Goal: Participate in discussion

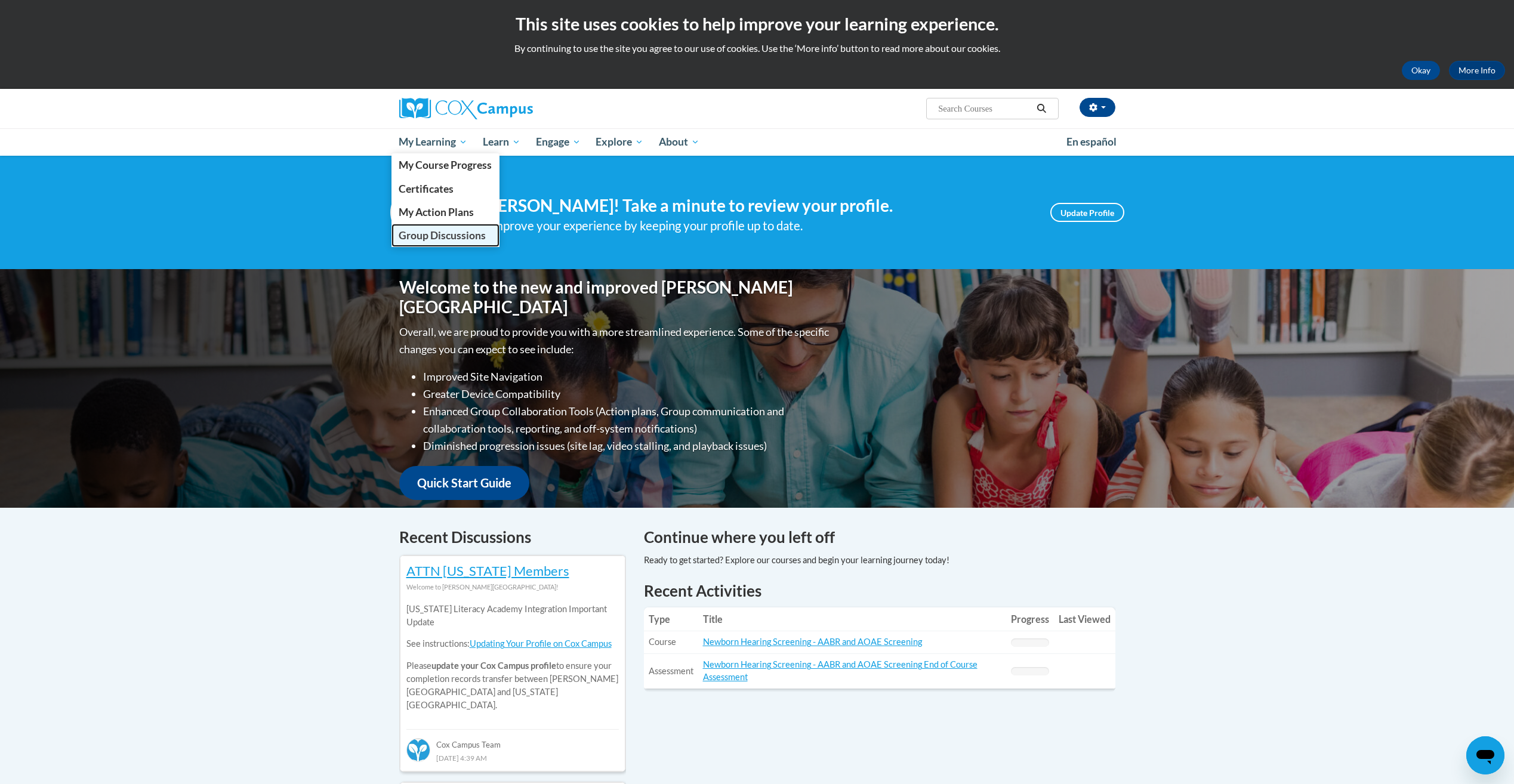
click at [419, 232] on span "Group Discussions" at bounding box center [442, 235] width 87 height 12
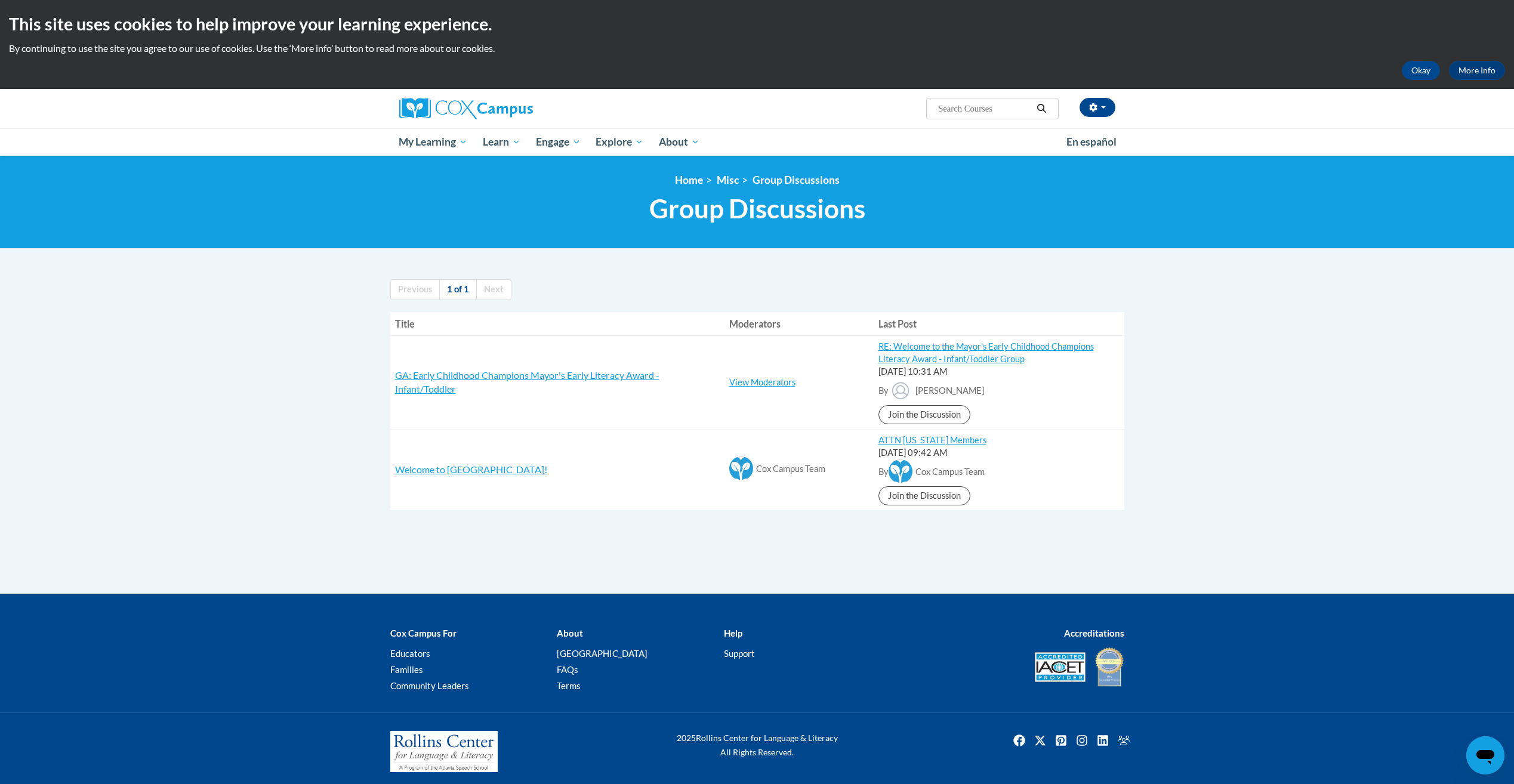
click at [521, 383] on h3 "GA: Early Childhood Champions Mayor's Early Literacy Award - Infant/Toddler" at bounding box center [557, 381] width 324 height 27
click at [521, 376] on span "GA: Early Childhood Champions Mayor's Early Literacy Award - Infant/Toddler" at bounding box center [527, 381] width 264 height 25
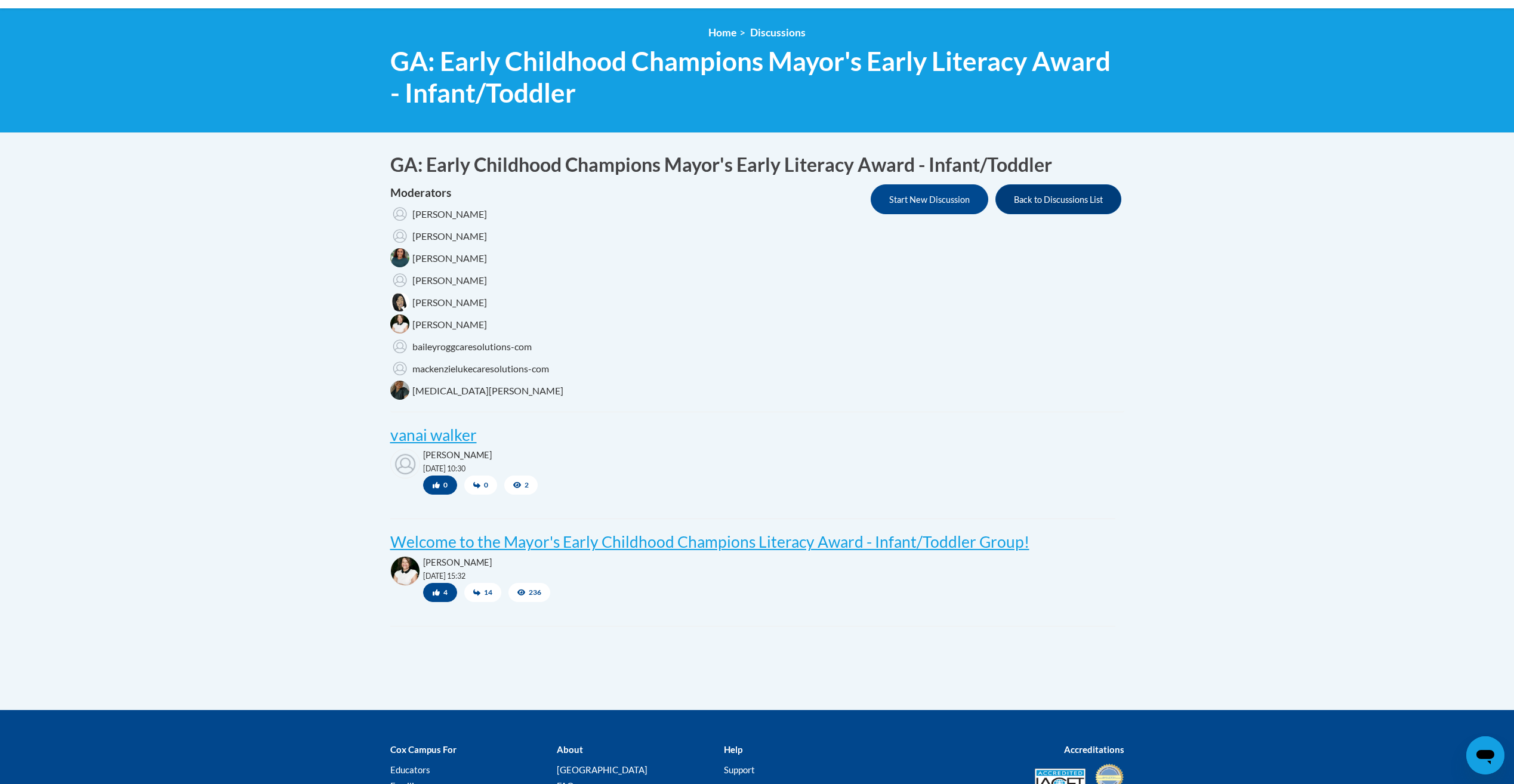
scroll to position [239, 0]
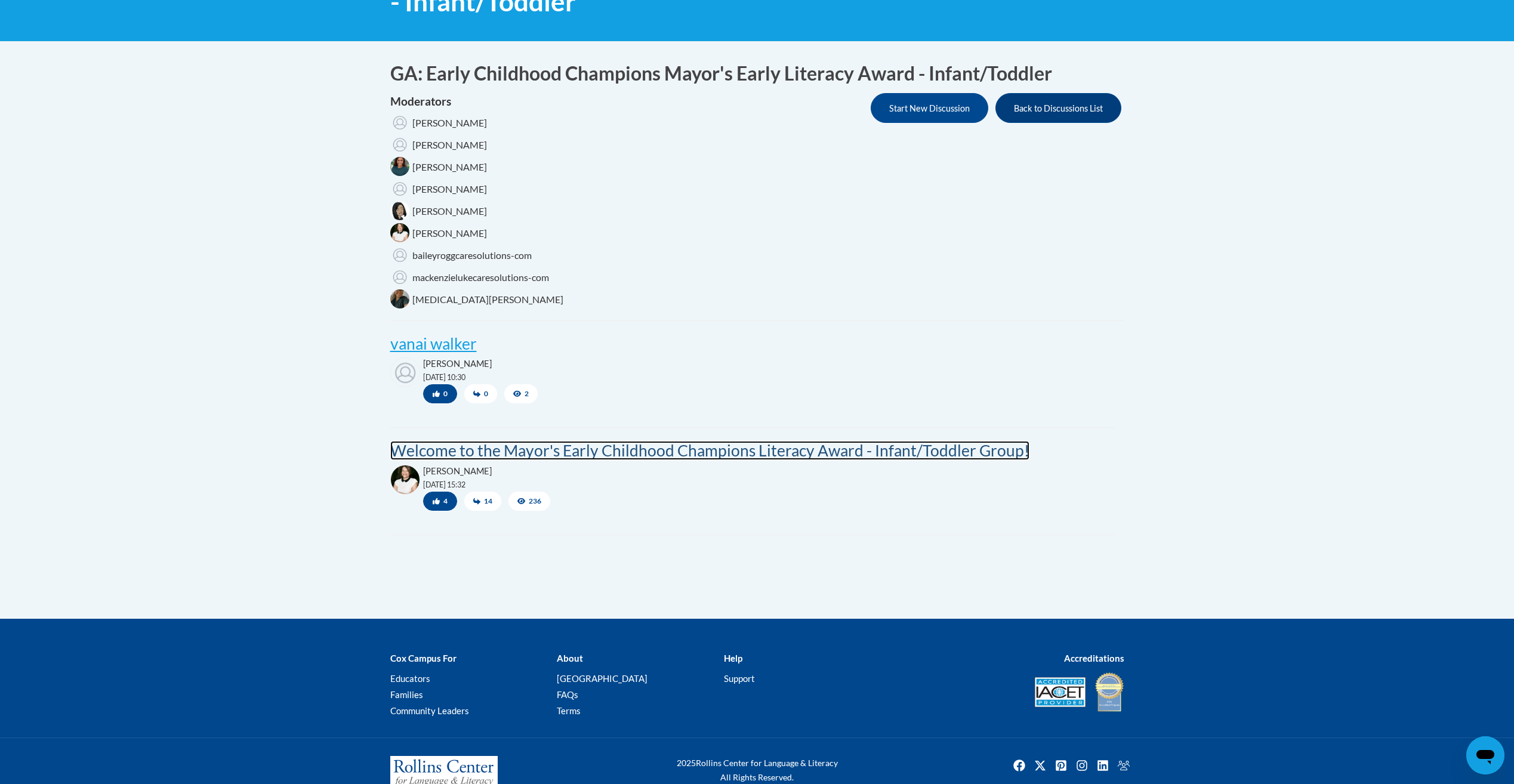
click at [607, 444] on post "Welcome to the Mayor's Early Childhood Champions Literacy Award - Infant/Toddle…" at bounding box center [710, 450] width 639 height 19
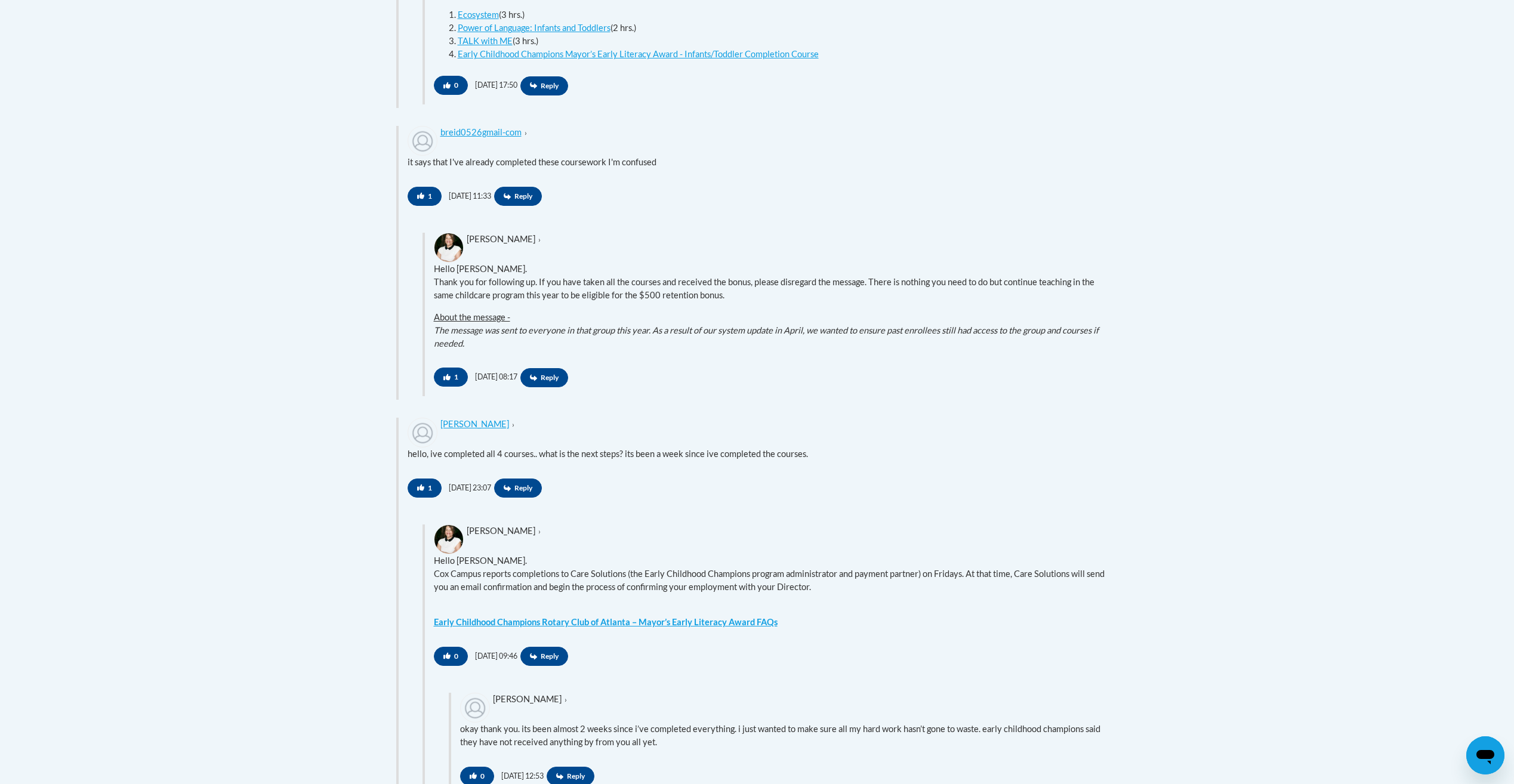
scroll to position [1073, 0]
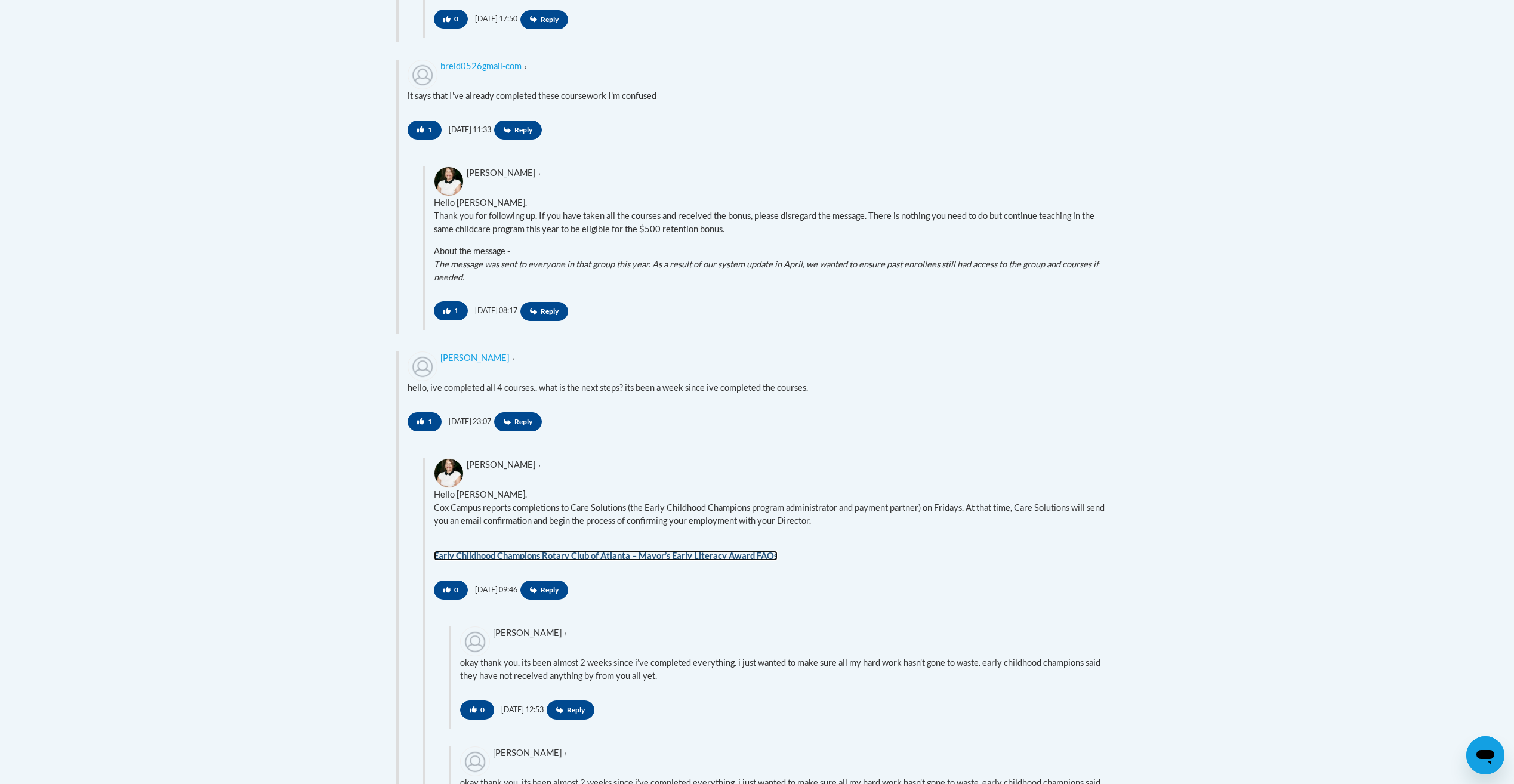
click at [536, 558] on strong "Early Childhood Champions Rotary Club of Atlanta – Mayor’s Early Literacy Award…" at bounding box center [605, 555] width 344 height 10
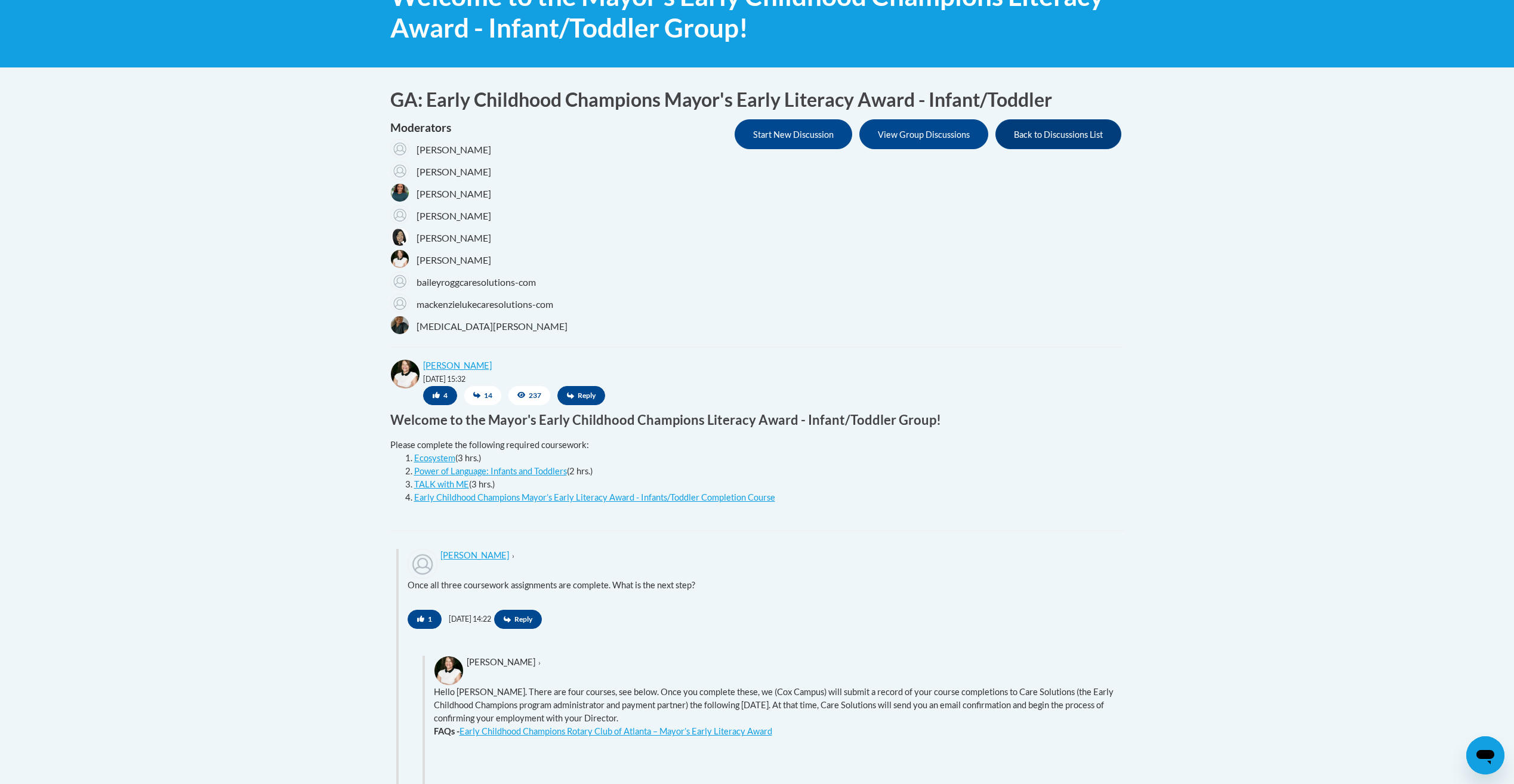
scroll to position [179, 0]
